Goal: Transaction & Acquisition: Obtain resource

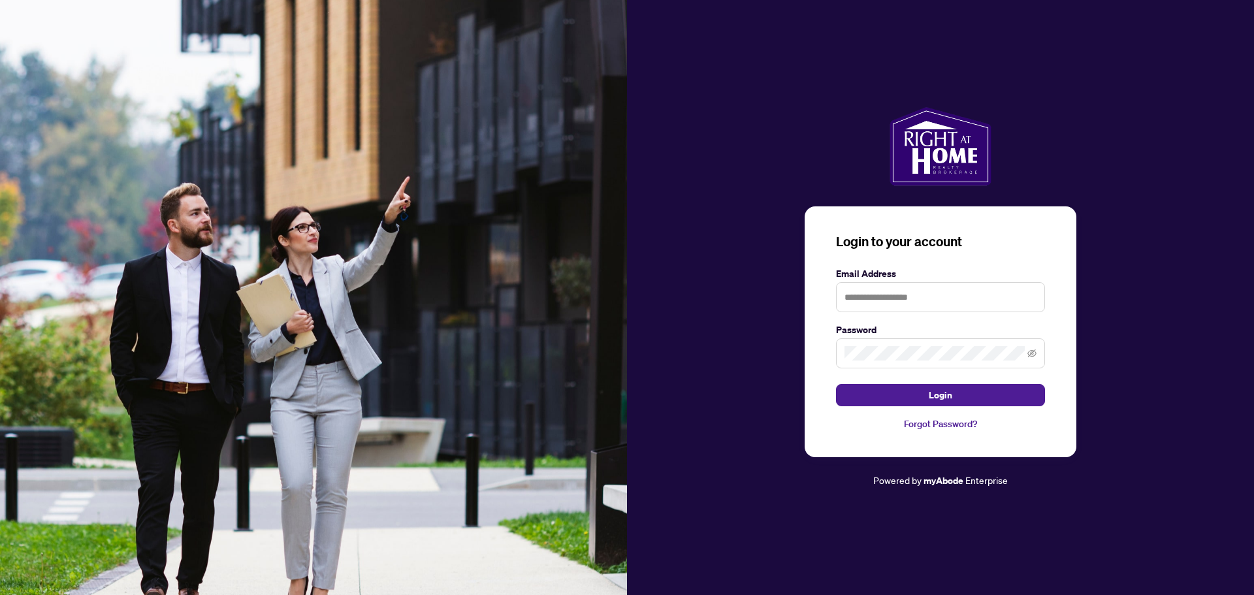
click at [899, 315] on form "Email Address Password Login" at bounding box center [940, 336] width 209 height 140
click at [896, 300] on input "text" at bounding box center [940, 297] width 209 height 30
type input "**********"
click at [836, 384] on button "Login" at bounding box center [940, 395] width 209 height 22
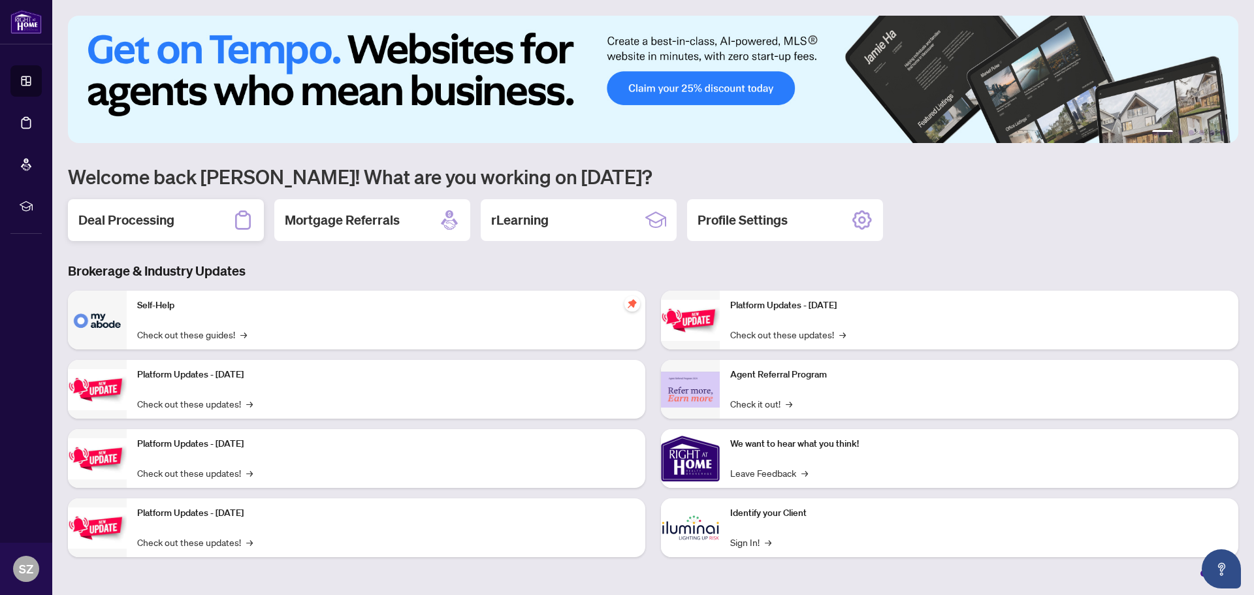
click at [93, 223] on h2 "Deal Processing" at bounding box center [126, 220] width 96 height 18
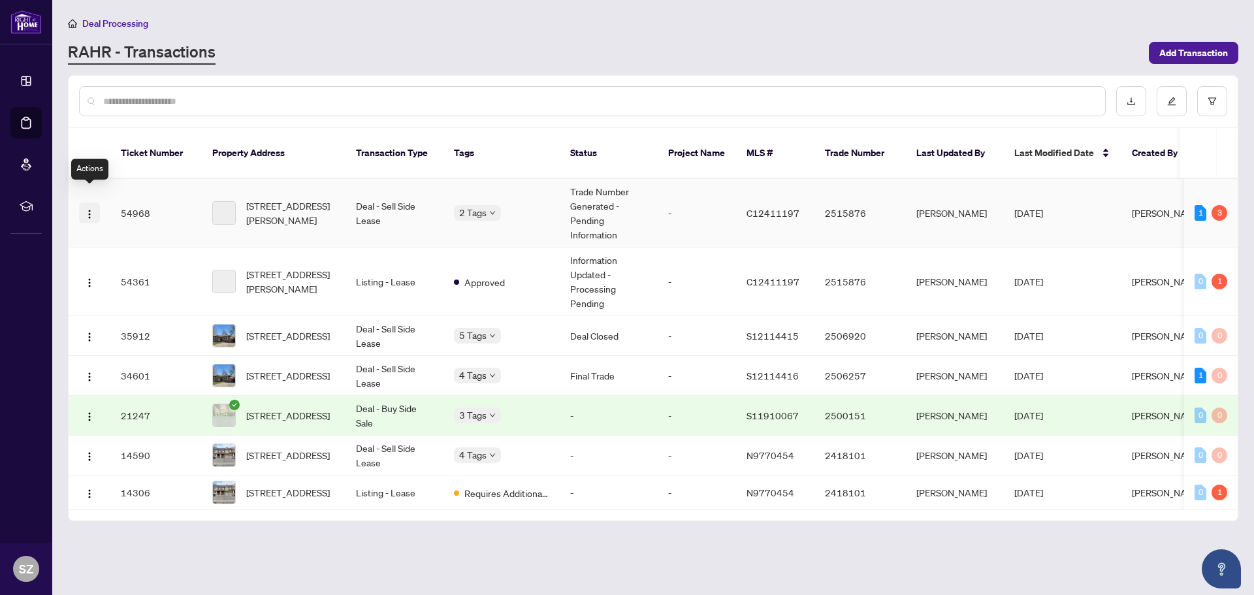
click at [88, 209] on img "button" at bounding box center [89, 214] width 10 height 10
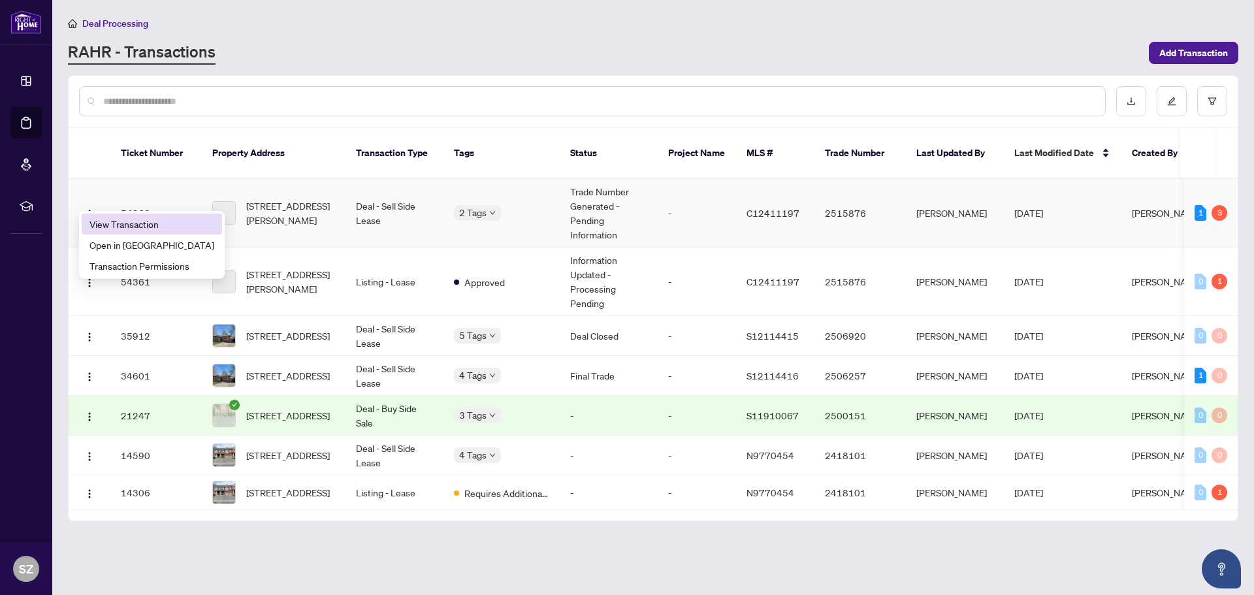
click at [129, 224] on span "View Transaction" at bounding box center [151, 224] width 125 height 14
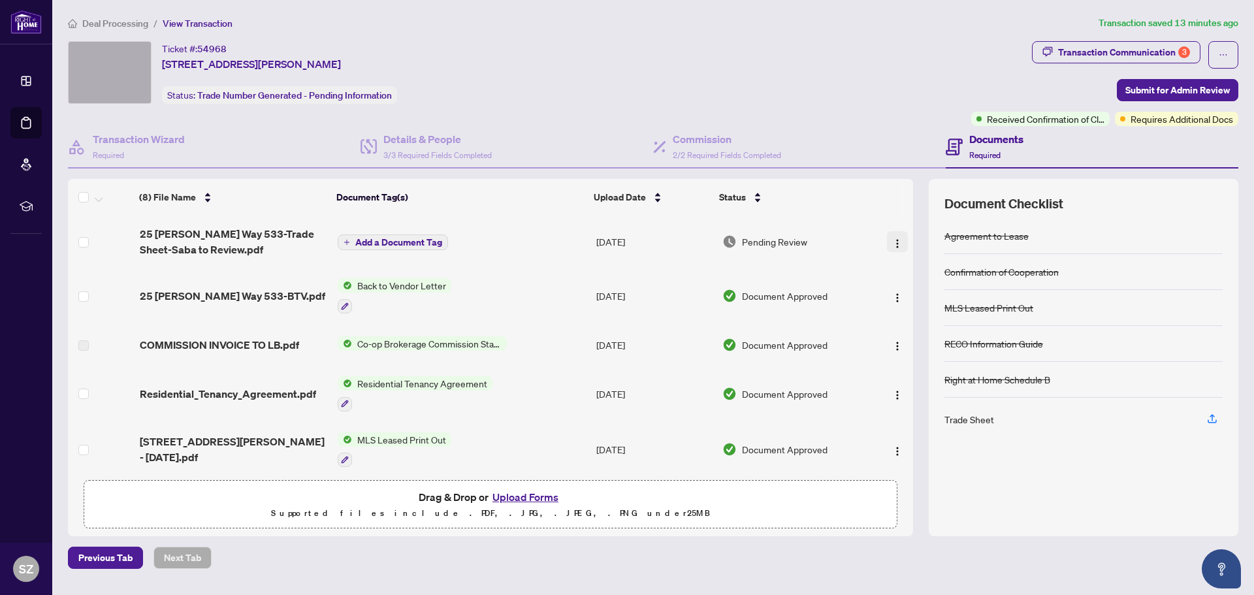
click at [894, 242] on img "button" at bounding box center [897, 243] width 10 height 10
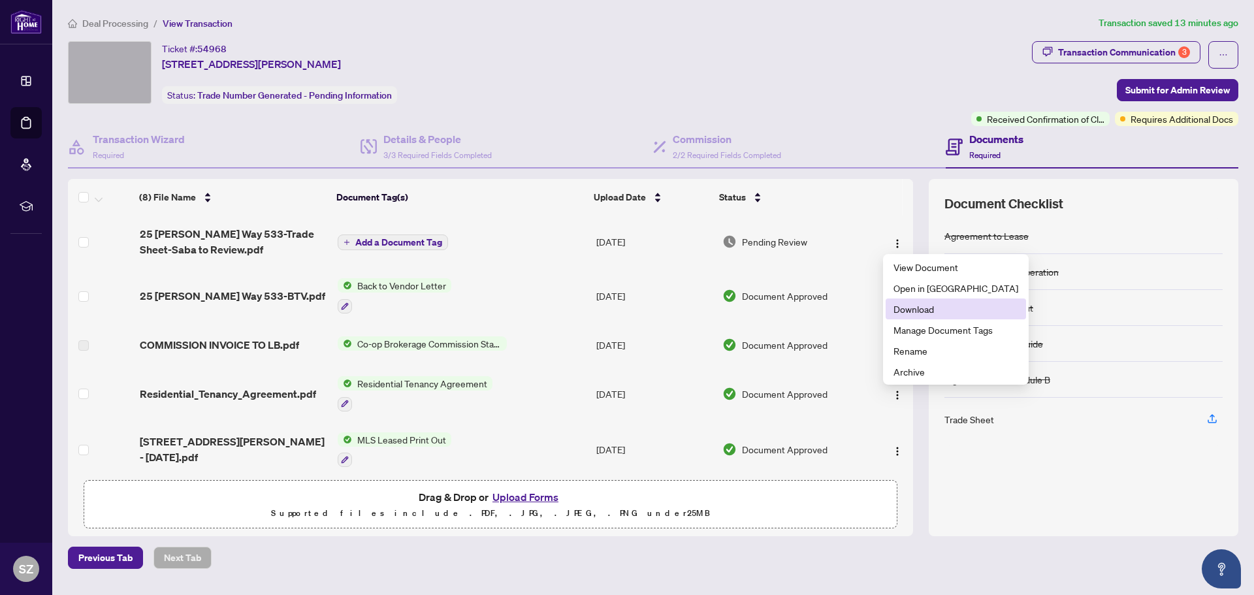
click at [923, 308] on span "Download" at bounding box center [955, 309] width 125 height 14
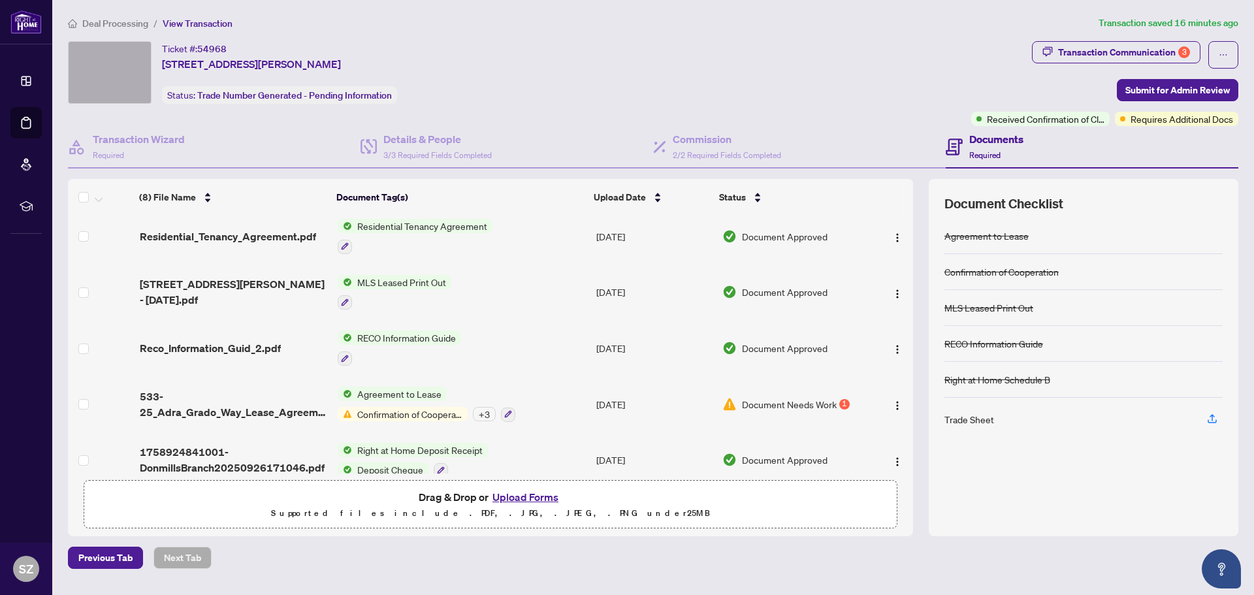
scroll to position [175, 0]
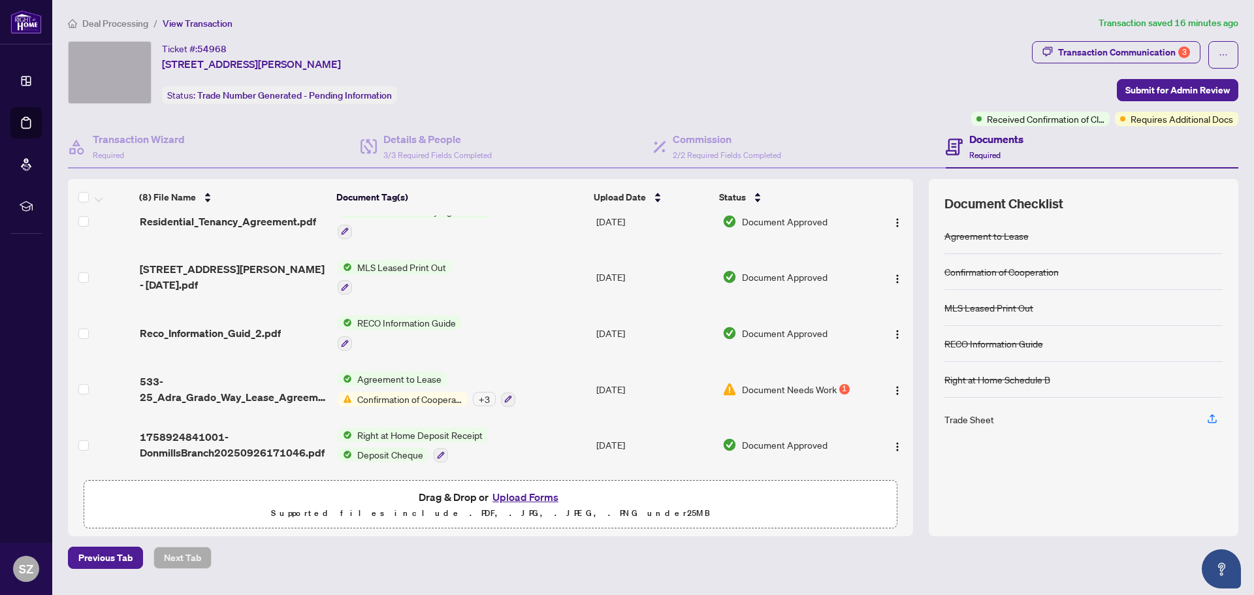
click at [815, 389] on span "Document Needs Work" at bounding box center [789, 389] width 95 height 14
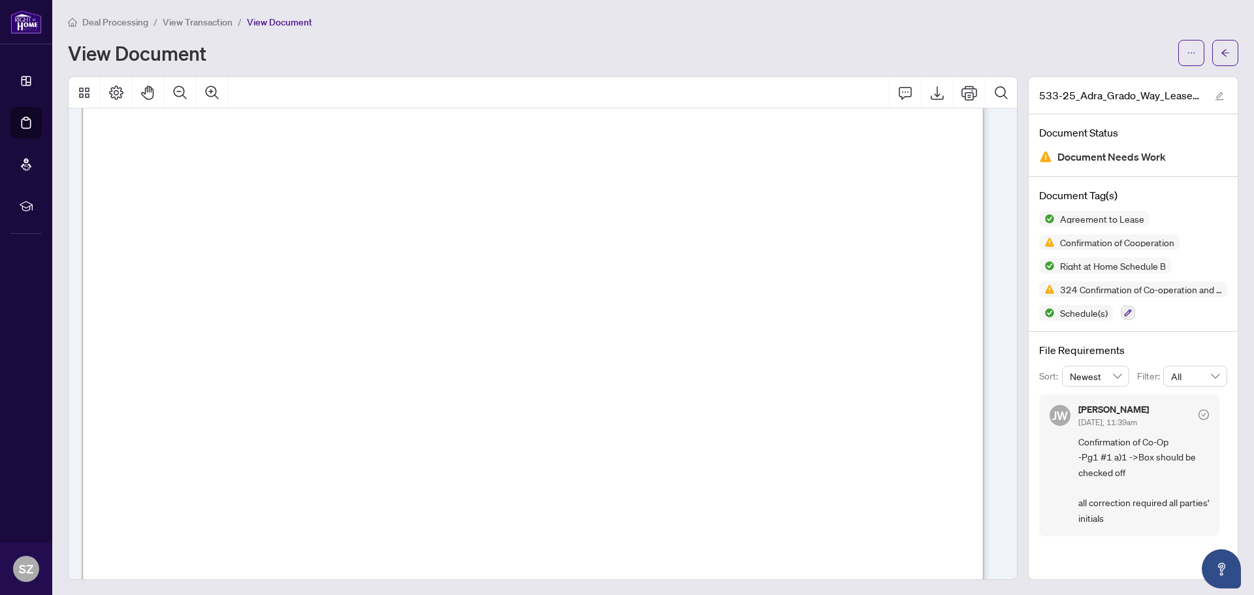
scroll to position [8612, 0]
click at [929, 93] on icon "Export" at bounding box center [937, 93] width 16 height 16
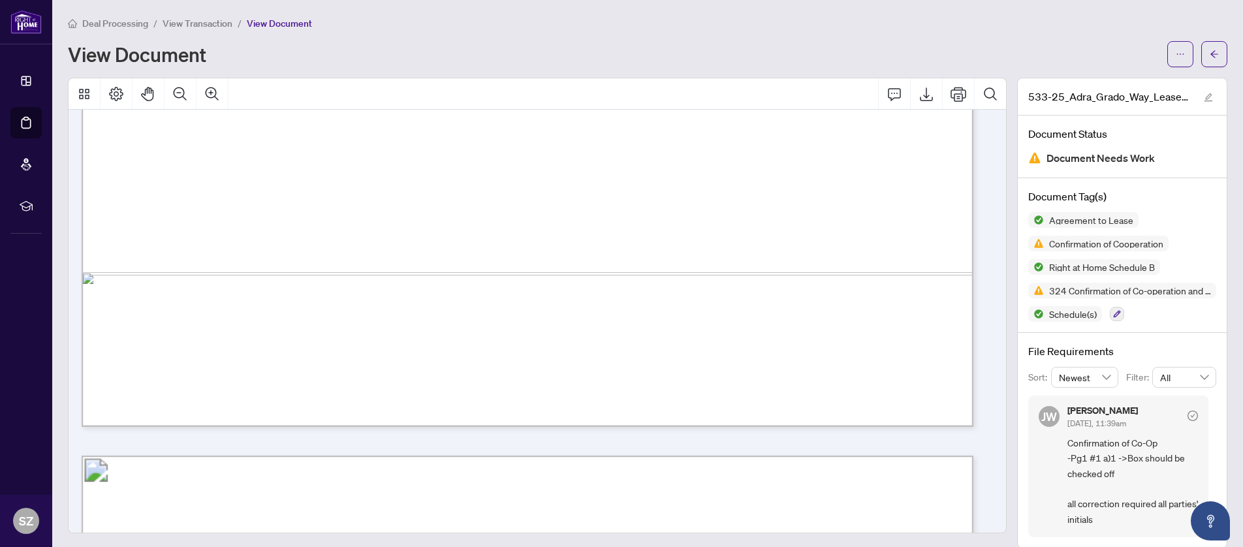
scroll to position [853, 0]
